Goal: Information Seeking & Learning: Understand process/instructions

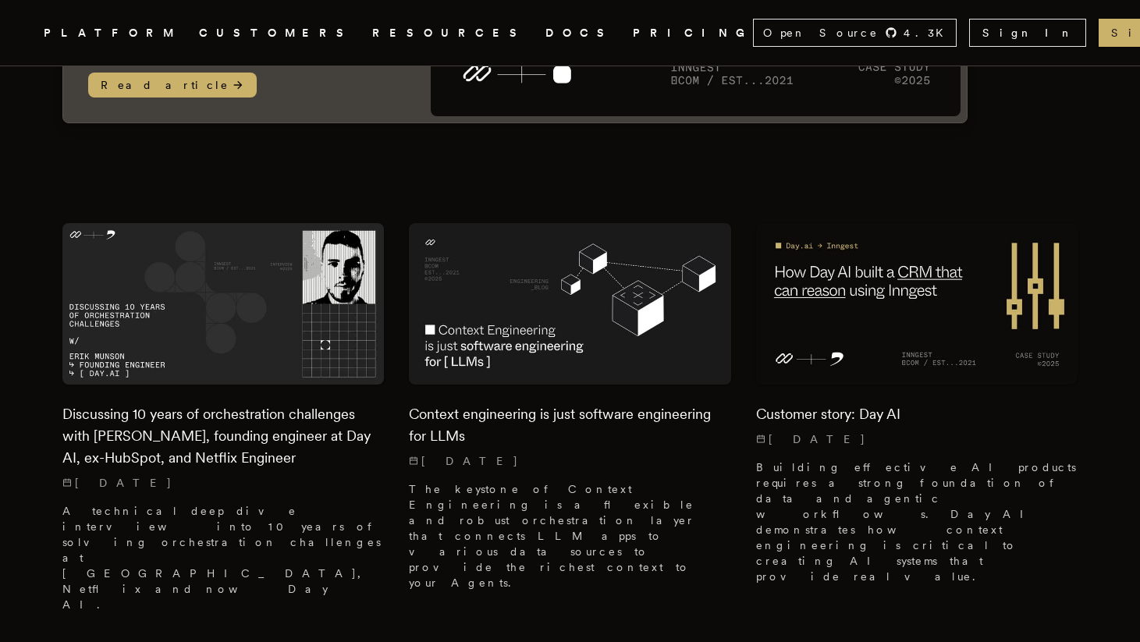
scroll to position [345, 0]
click at [472, 346] on img at bounding box center [569, 302] width 321 height 161
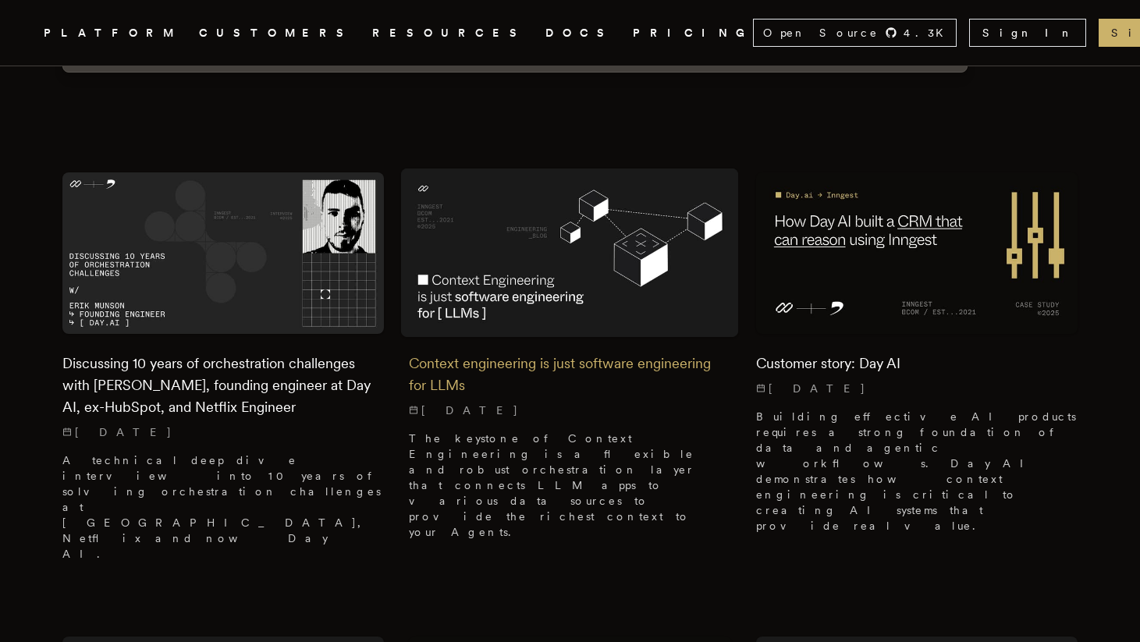
scroll to position [390, 0]
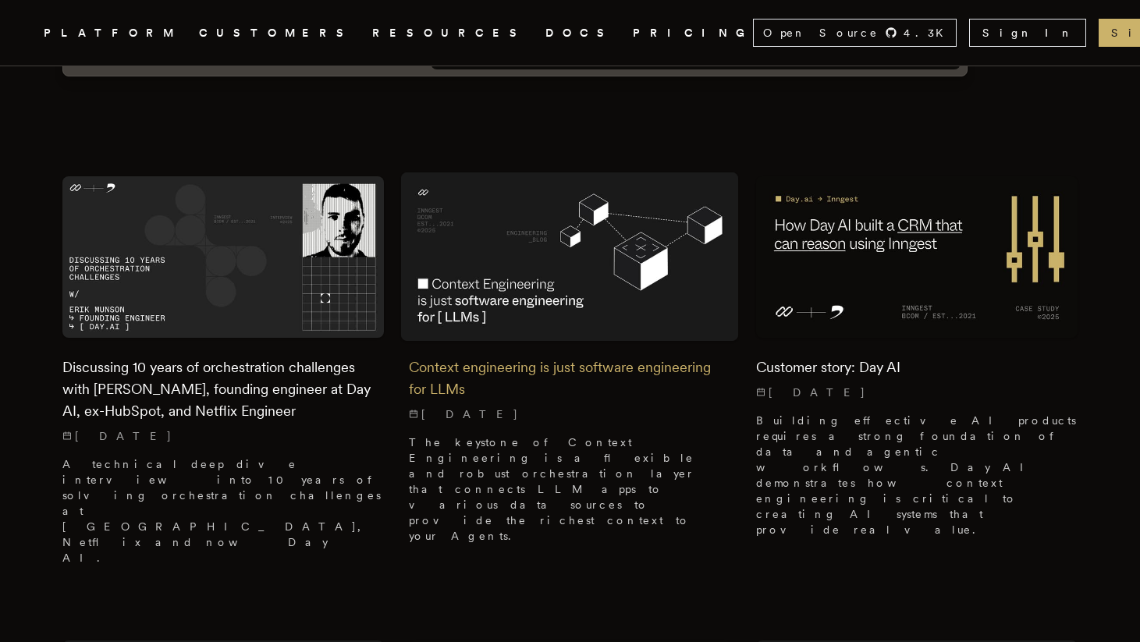
click at [482, 311] on img at bounding box center [570, 256] width 338 height 169
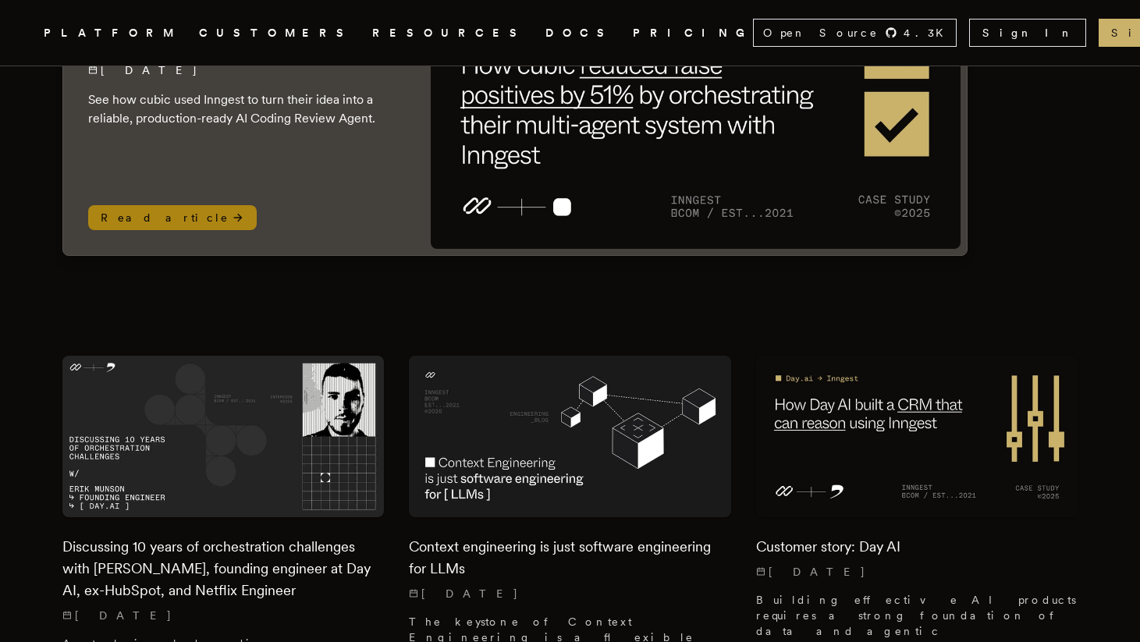
scroll to position [235, 0]
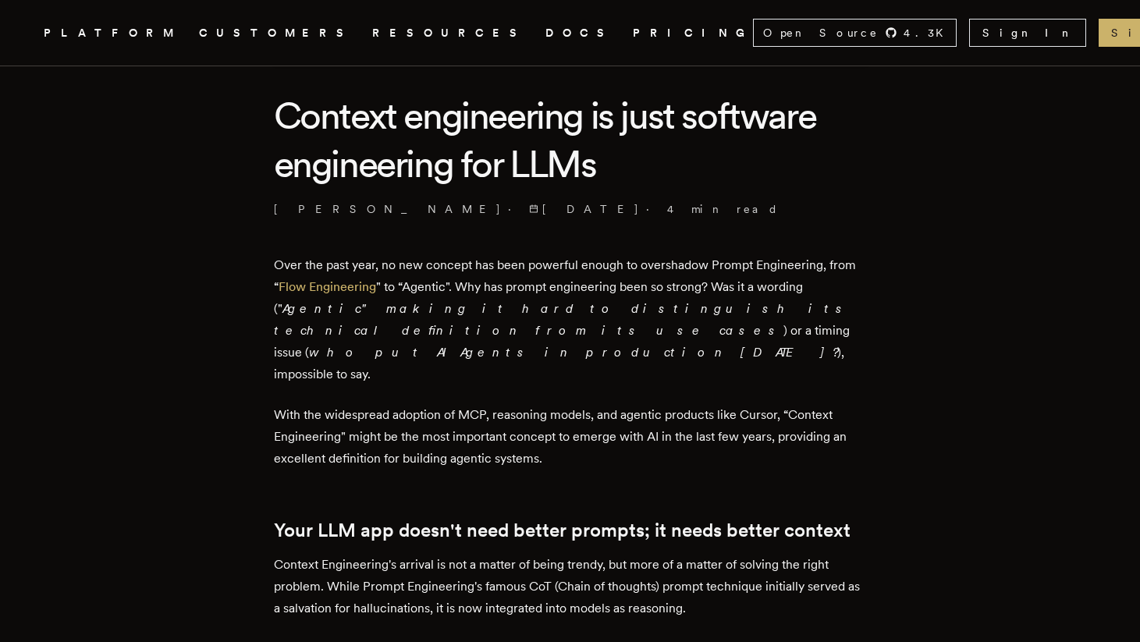
scroll to position [41, 0]
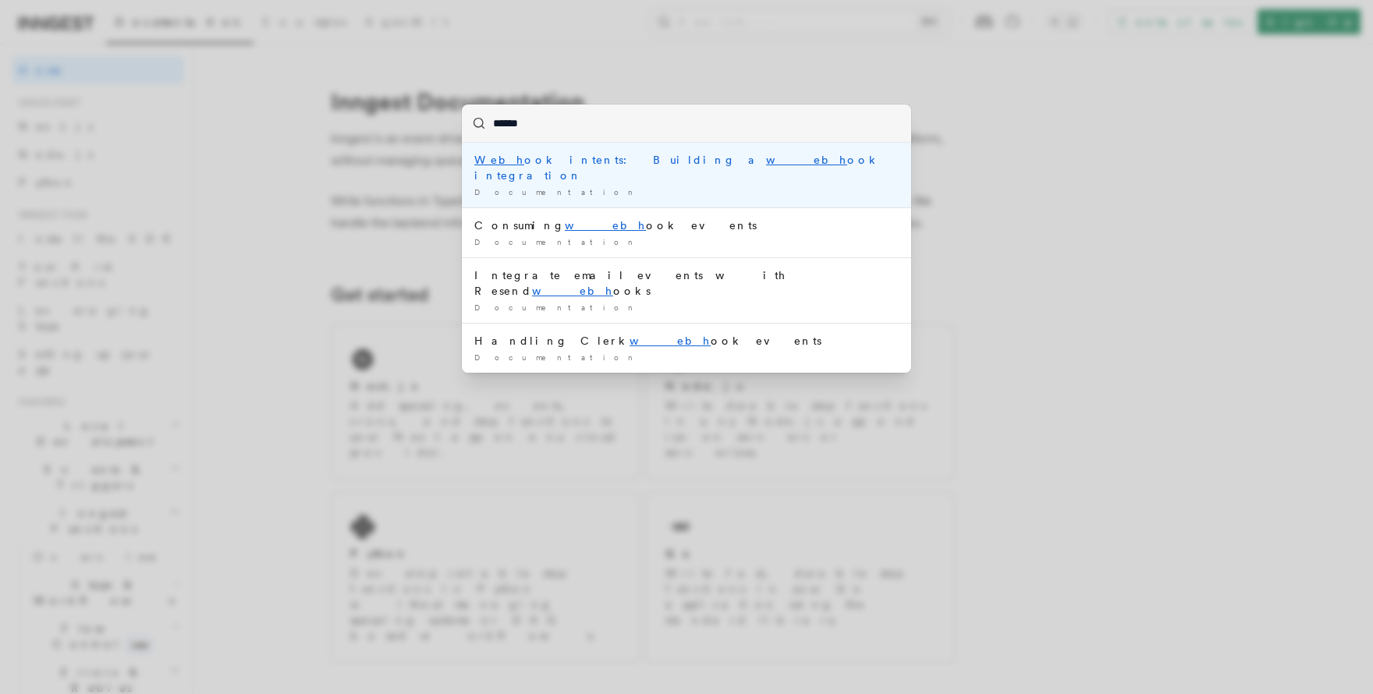
type input "*******"
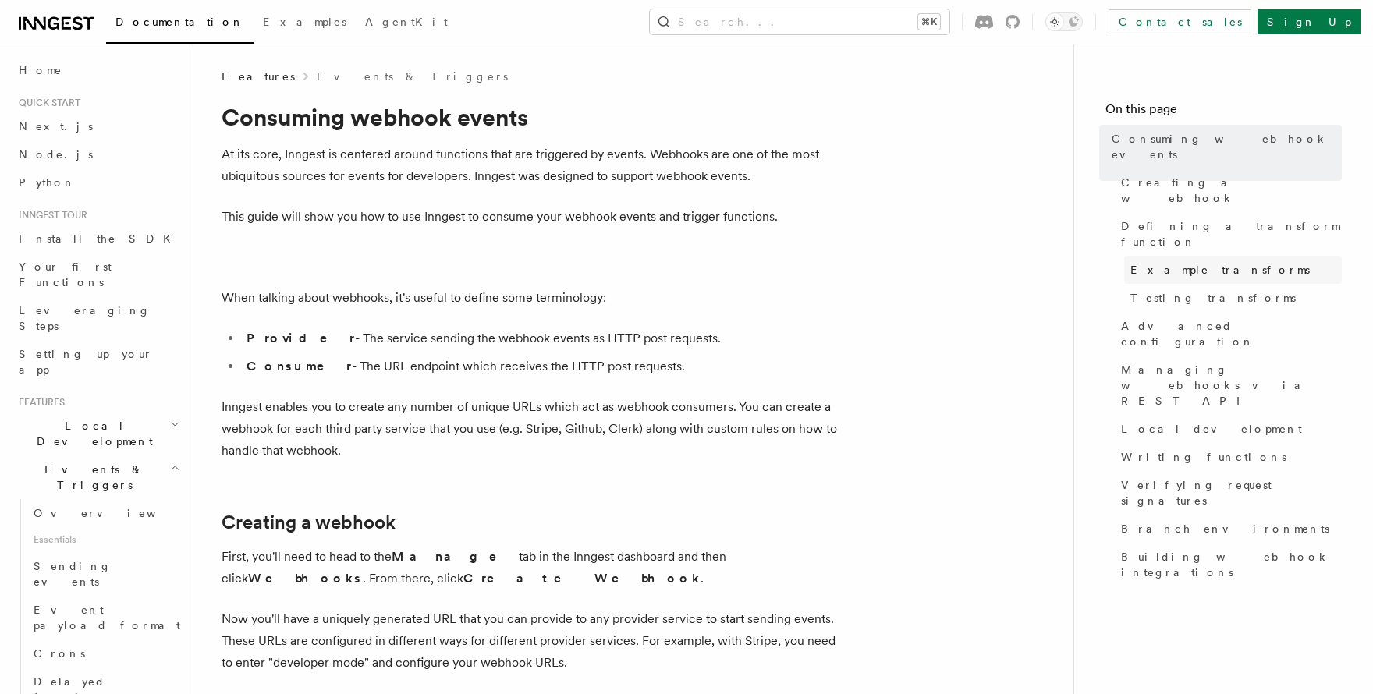
click at [1192, 262] on span "Example transforms" at bounding box center [1220, 270] width 179 height 16
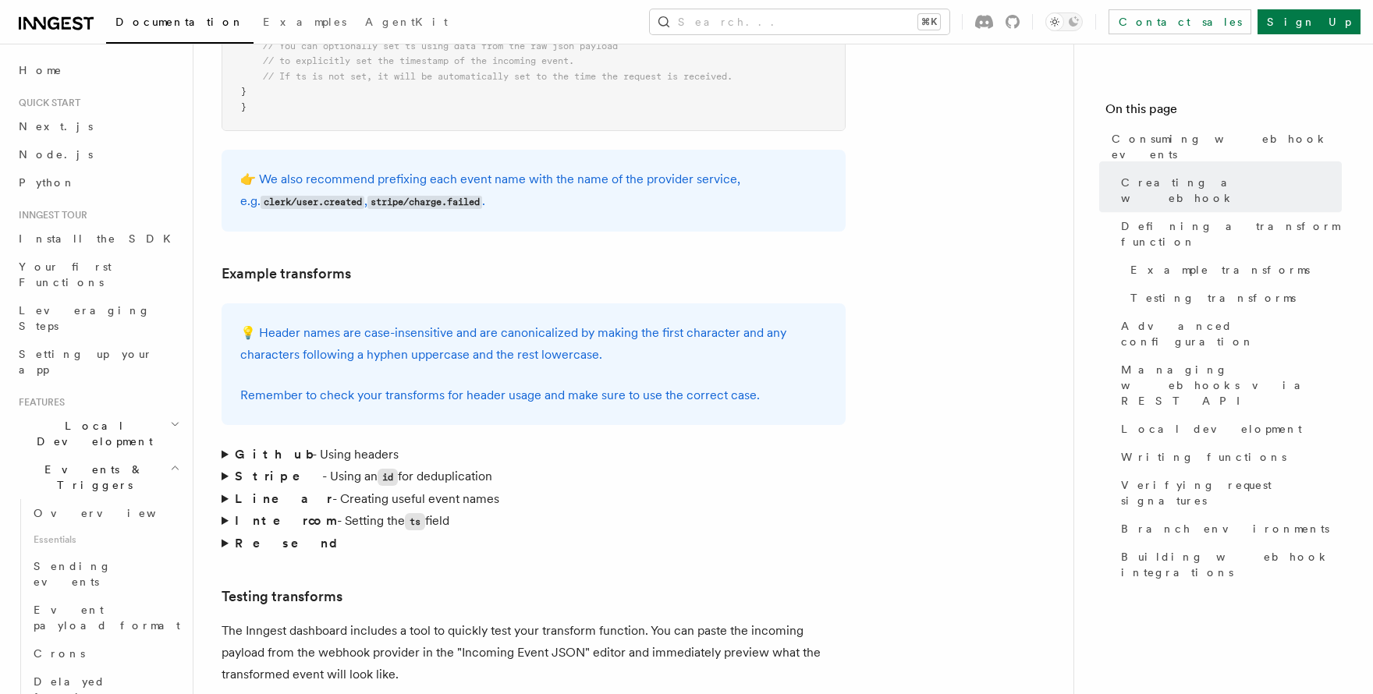
scroll to position [2293, 0]
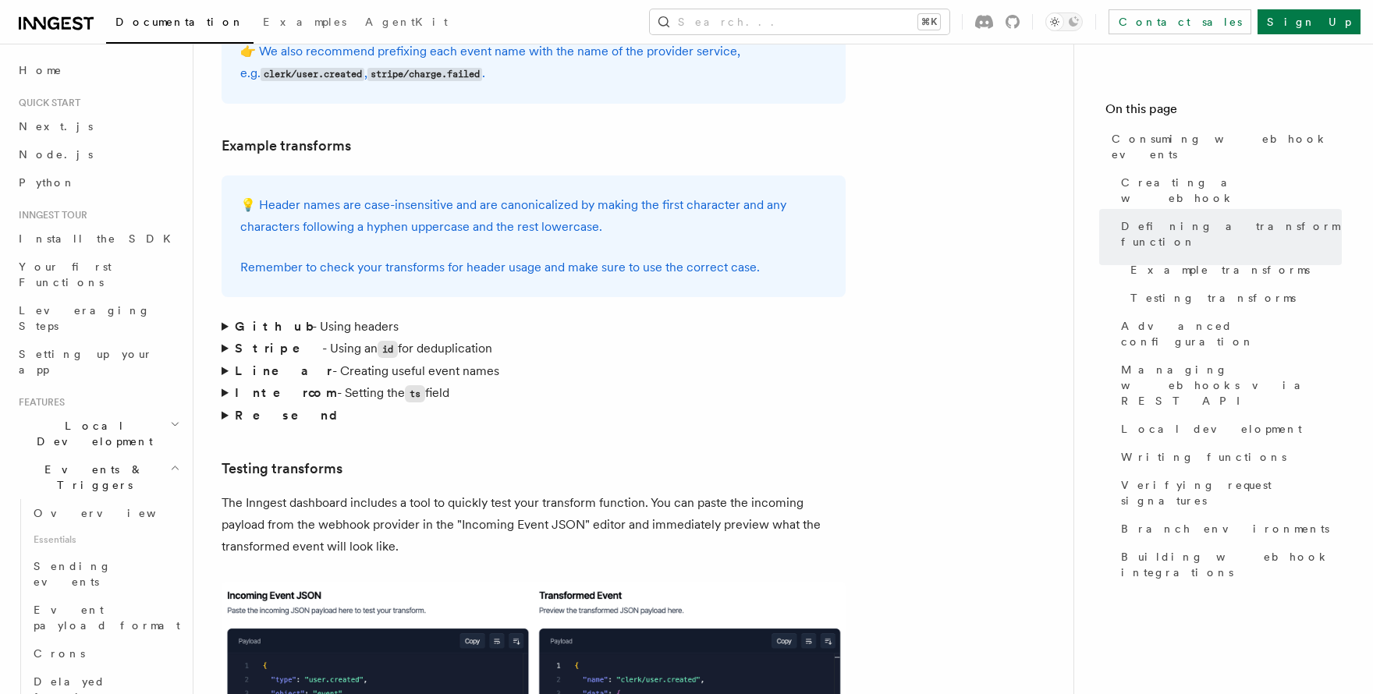
click at [226, 405] on summary "Resend" at bounding box center [534, 416] width 624 height 22
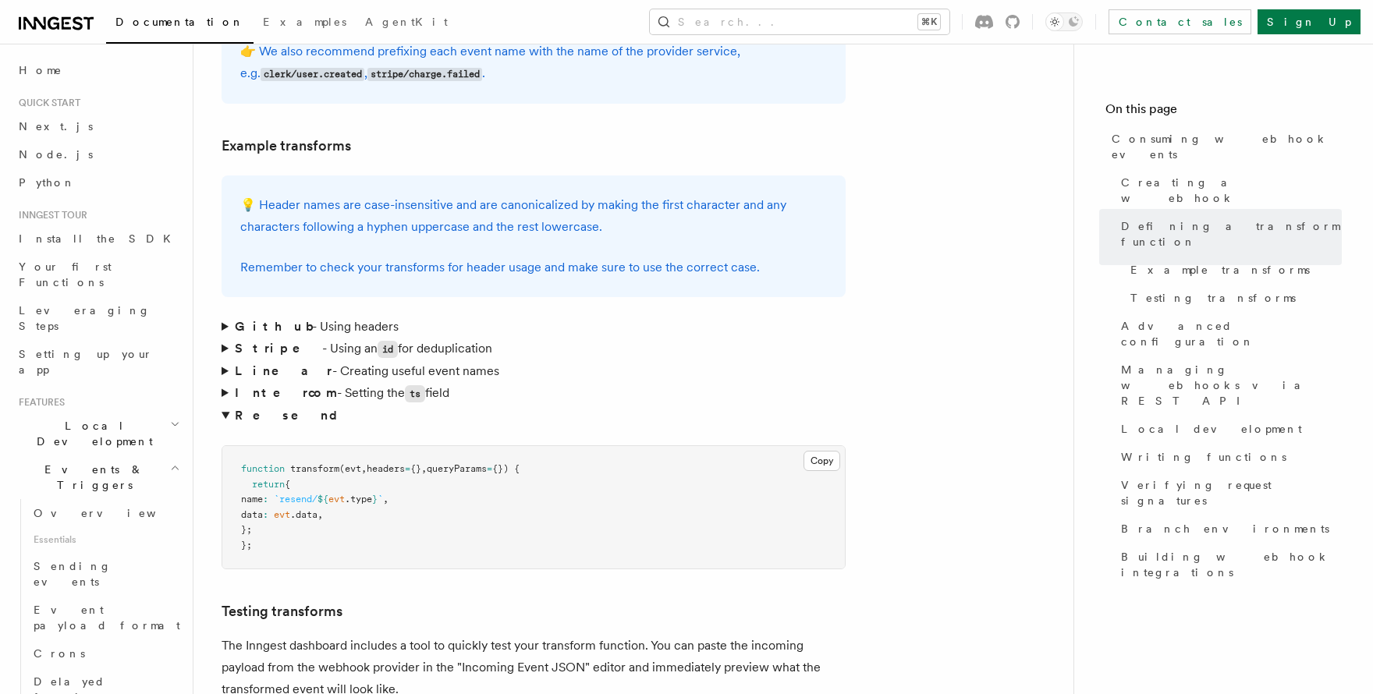
click at [222, 405] on summary "Resend" at bounding box center [534, 416] width 624 height 22
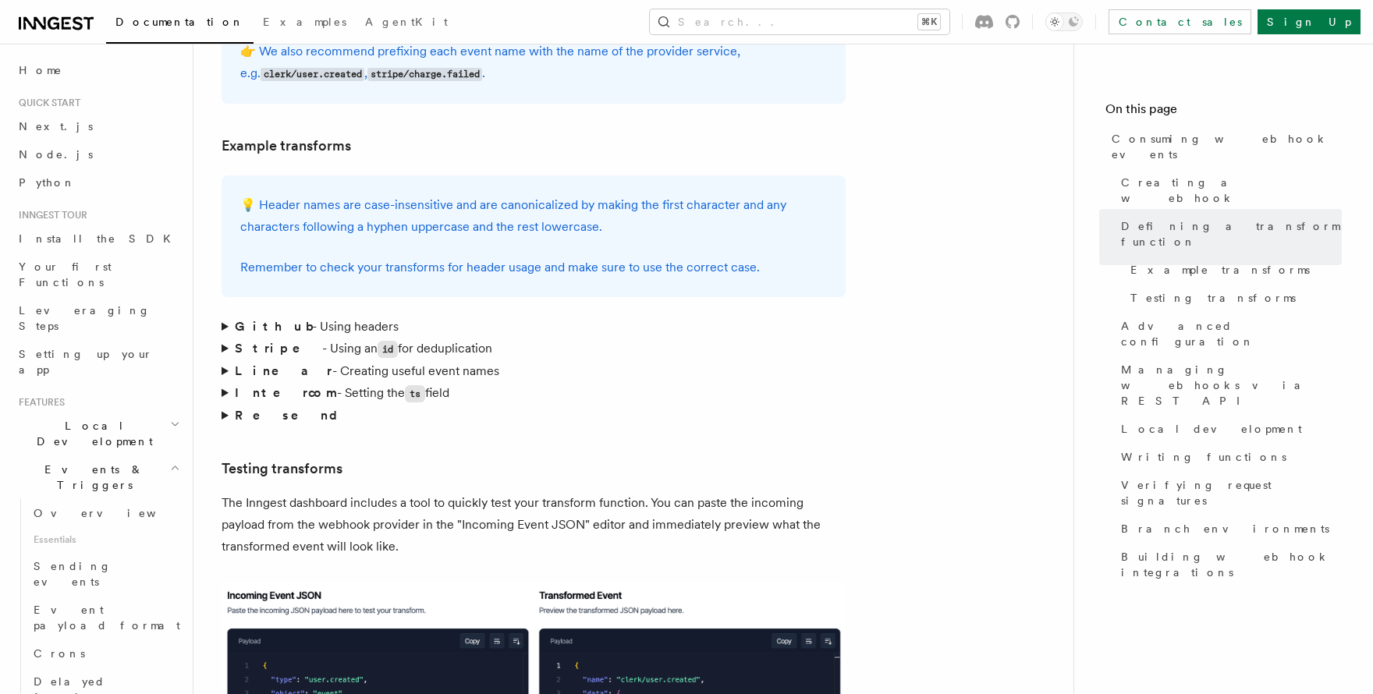
click at [222, 382] on summary "Intercom - Setting the ts field" at bounding box center [534, 393] width 624 height 23
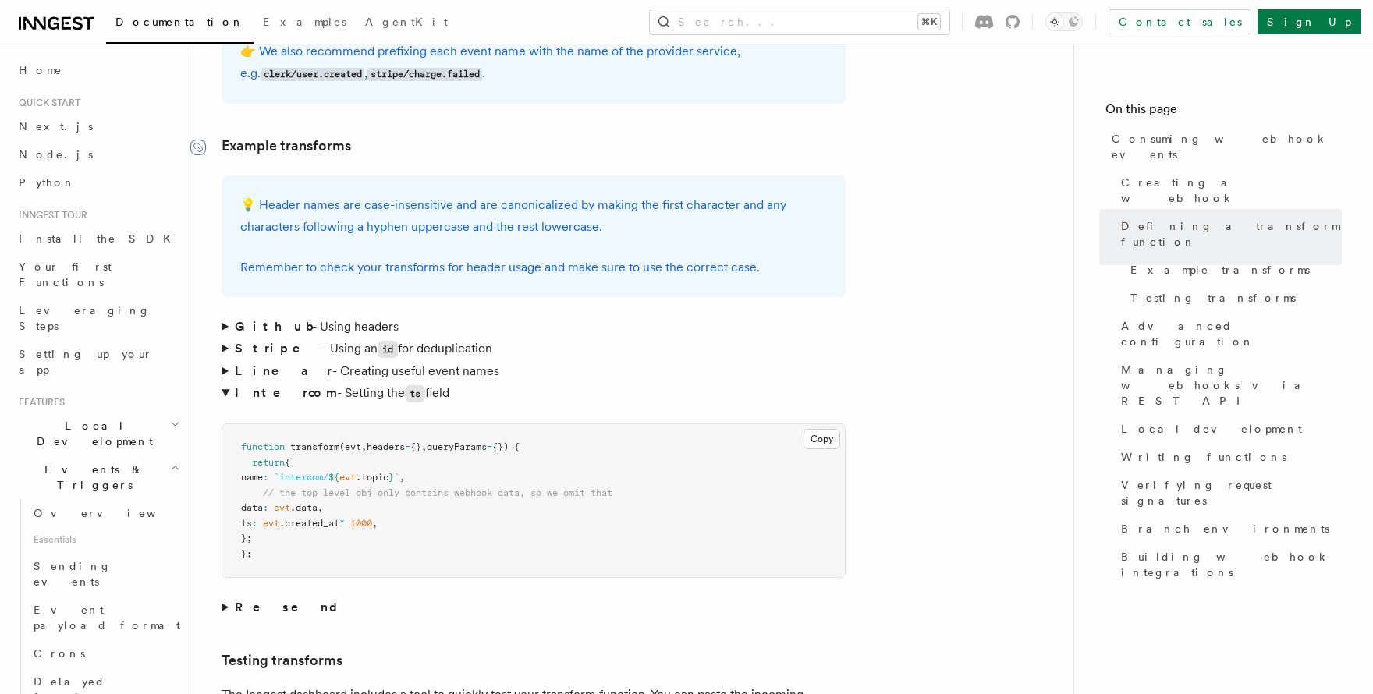
click at [200, 140] on icon at bounding box center [198, 148] width 16 height 16
